Goal: Transaction & Acquisition: Purchase product/service

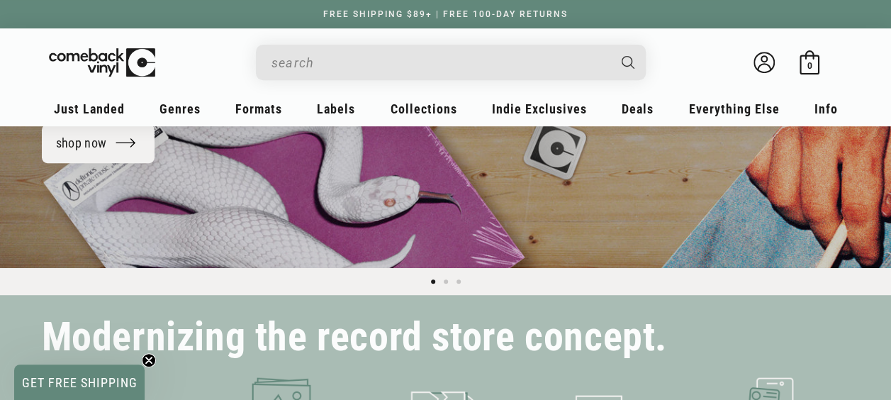
scroll to position [355, 0]
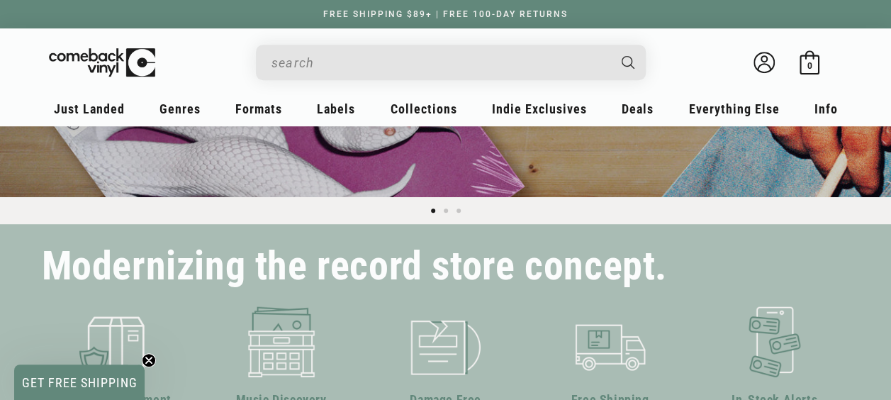
click at [85, 373] on span "GET FREE SHIPPING" at bounding box center [79, 382] width 130 height 35
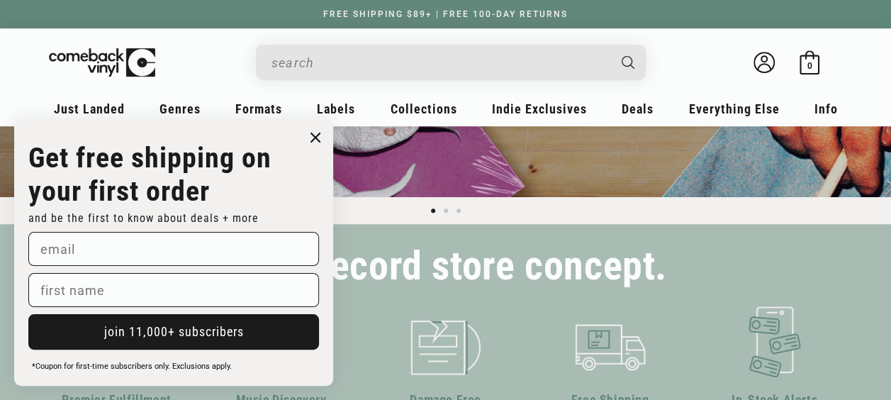
click at [322, 132] on circle "Close dialog" at bounding box center [316, 138] width 21 height 21
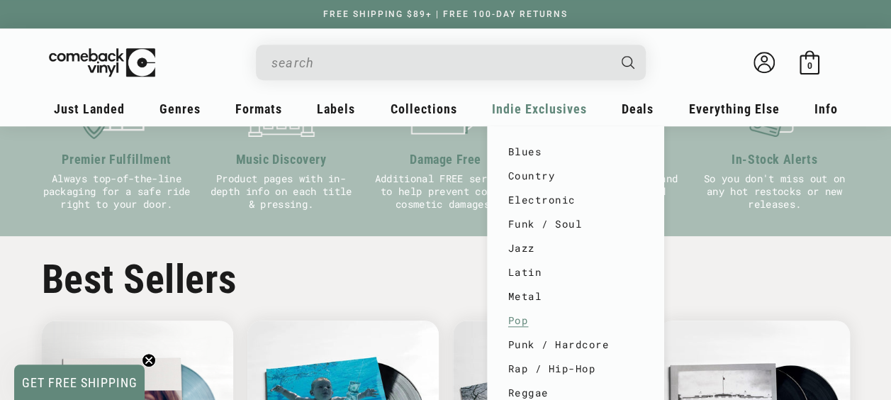
scroll to position [0, 0]
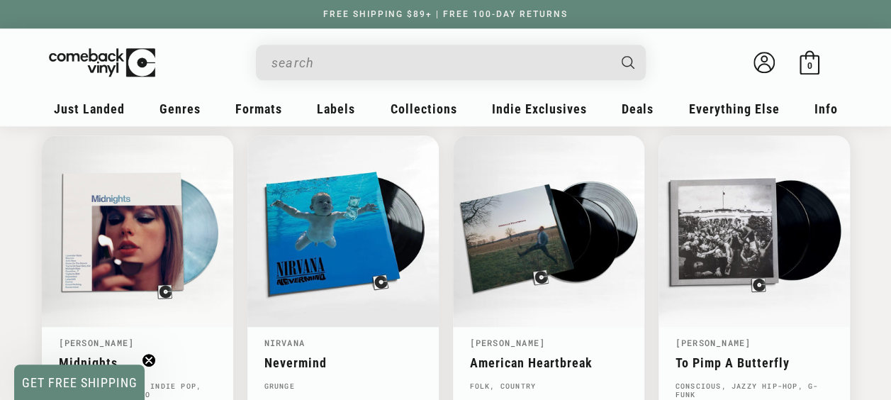
click at [522, 62] on input "When autocomplete results are available use up and down arrows to review and en…" at bounding box center [440, 62] width 336 height 29
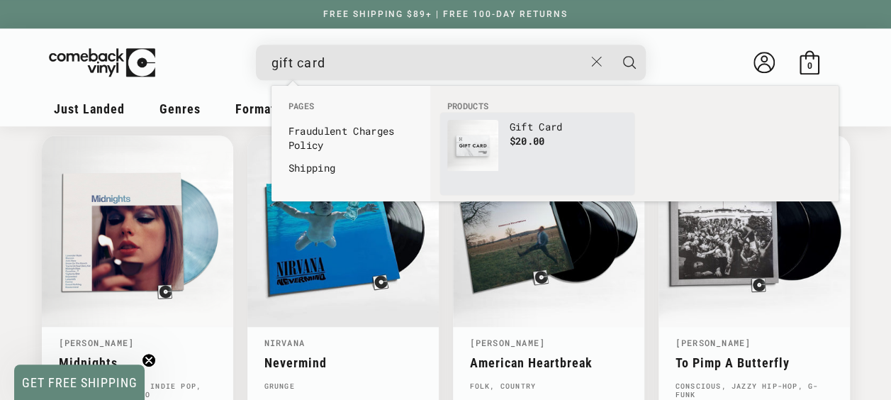
type input "gift card"
click at [492, 140] on img "products: Gift Card" at bounding box center [473, 145] width 51 height 51
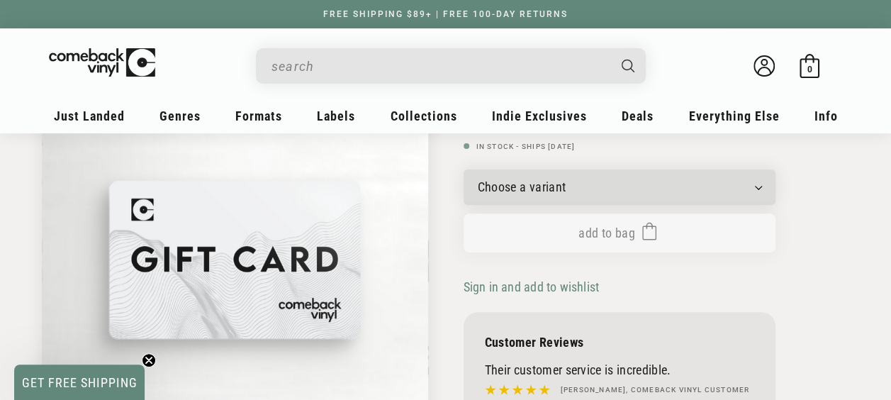
scroll to position [71, 0]
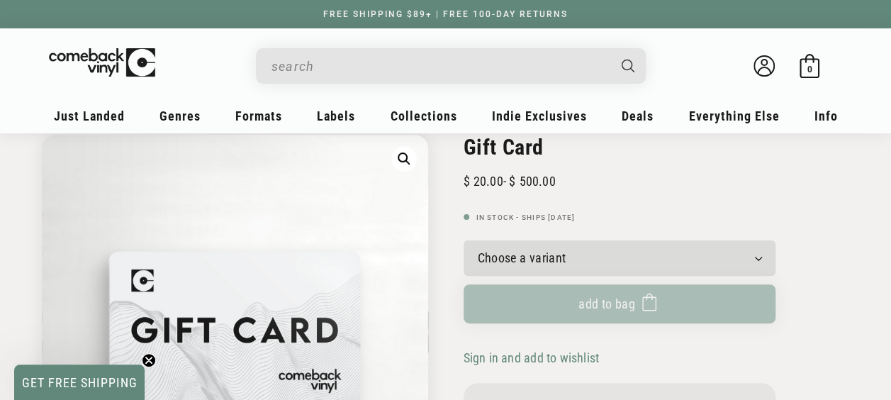
click at [756, 265] on select "Choose a variant $20.00 $25.00 $30.00 $40.00 $50.00 $75.00 $100.00 $125.00 $150…" at bounding box center [620, 257] width 312 height 35
click at [570, 248] on select "Choose a variant $20.00 $25.00 $30.00 $40.00 $50.00 $75.00 $100.00 $125.00 $150…" at bounding box center [620, 257] width 312 height 35
select select "$125.00"
click at [464, 240] on select "Choose a variant $20.00 $25.00 $30.00 $40.00 $50.00 $75.00 $100.00 $125.00 $150…" at bounding box center [620, 257] width 312 height 35
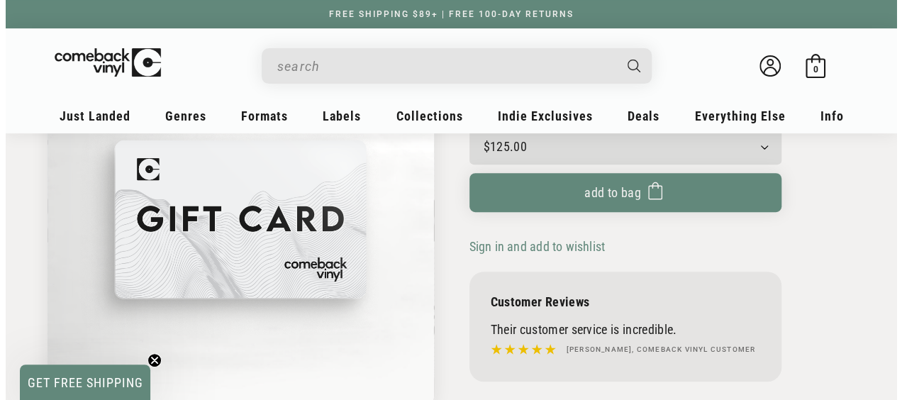
scroll to position [206, 0]
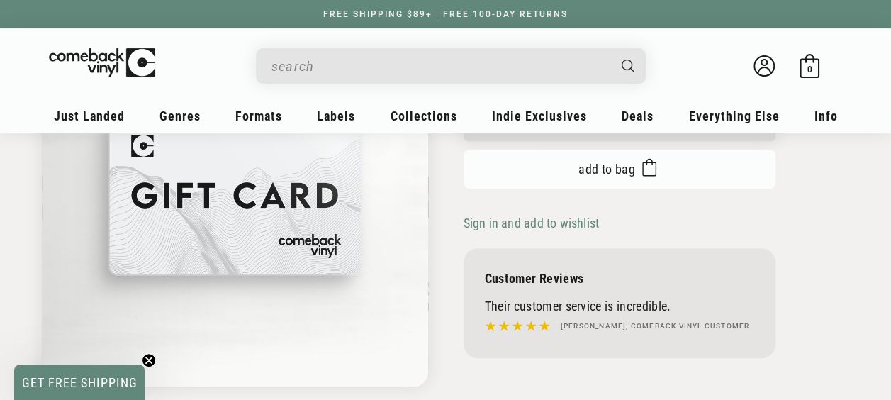
click at [609, 170] on span "Add to bag" at bounding box center [607, 169] width 57 height 15
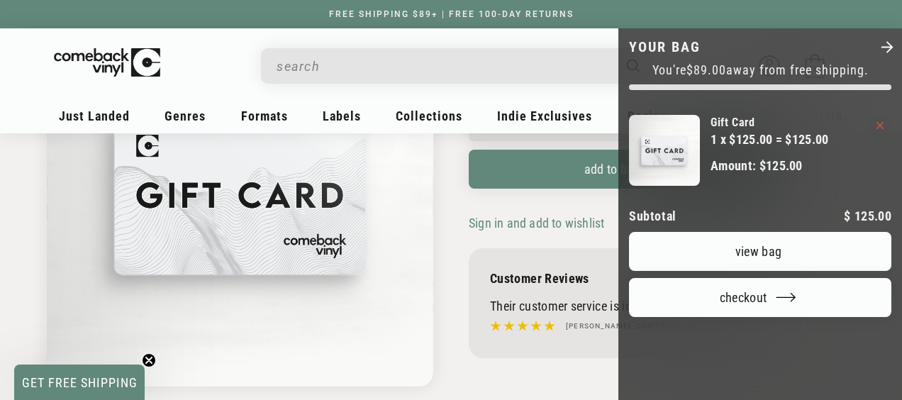
click at [769, 271] on link "View bag" at bounding box center [760, 251] width 262 height 39
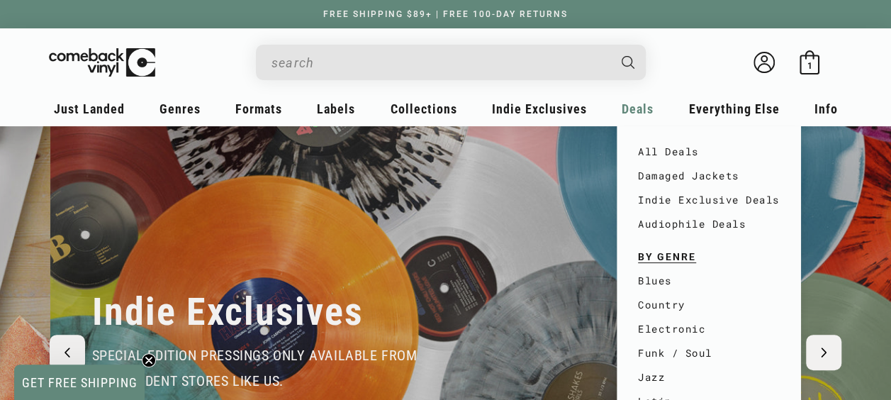
scroll to position [0, 891]
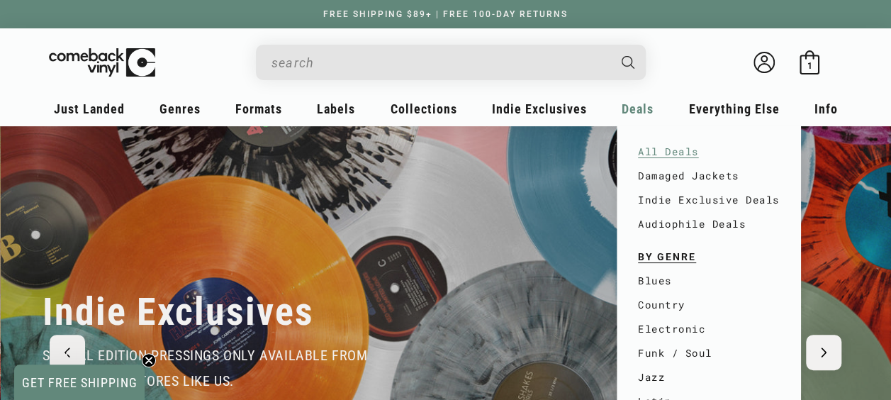
click at [673, 149] on link "All Deals" at bounding box center [709, 152] width 142 height 24
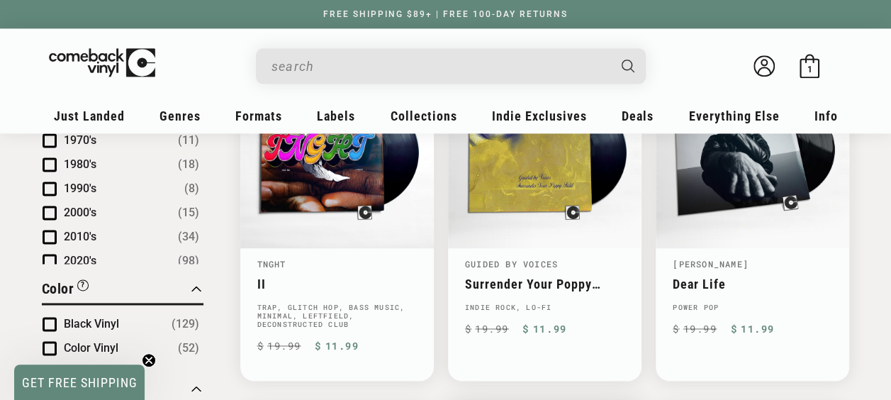
scroll to position [426, 0]
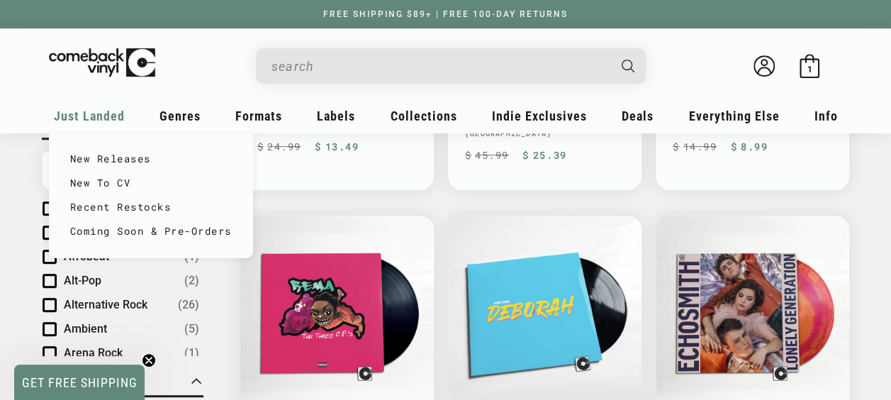
click at [101, 111] on span "Just Landed" at bounding box center [89, 116] width 71 height 15
click at [135, 152] on link "New Releases" at bounding box center [151, 159] width 162 height 24
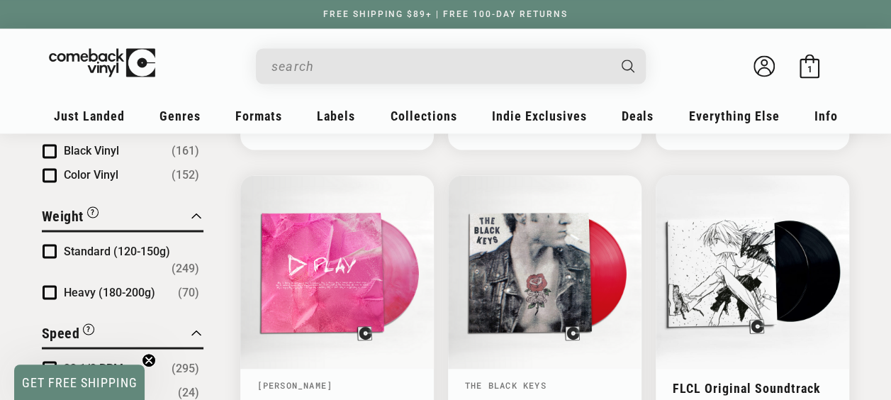
scroll to position [1206, 0]
